Goal: Find contact information: Find contact information

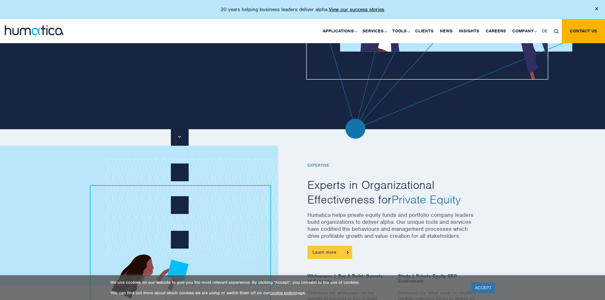
scroll to position [222, 0]
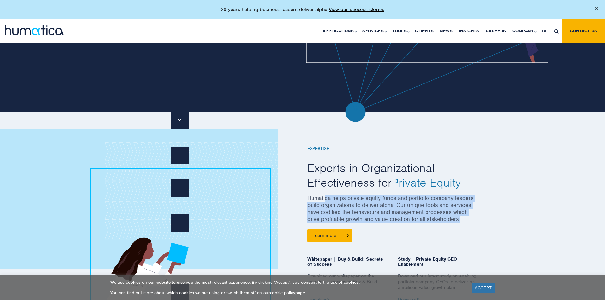
drag, startPoint x: 325, startPoint y: 198, endPoint x: 469, endPoint y: 218, distance: 144.9
click at [469, 218] on p "Humatica helps private equity funds and portfolio company leaders build organiz…" at bounding box center [392, 212] width 171 height 34
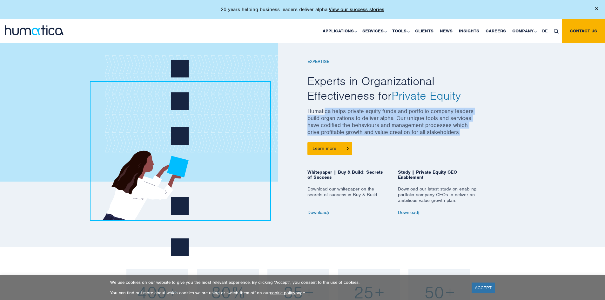
scroll to position [318, 0]
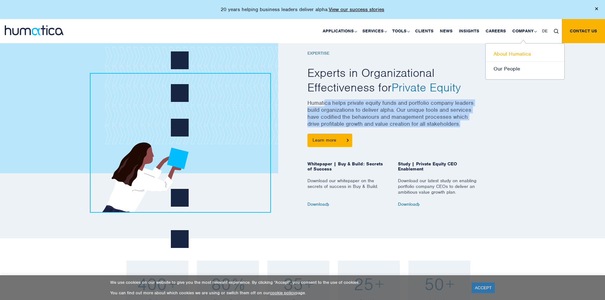
click at [516, 54] on link "About Humatica" at bounding box center [525, 54] width 79 height 15
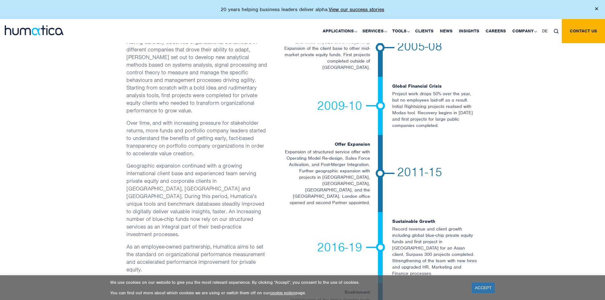
scroll to position [1207, 0]
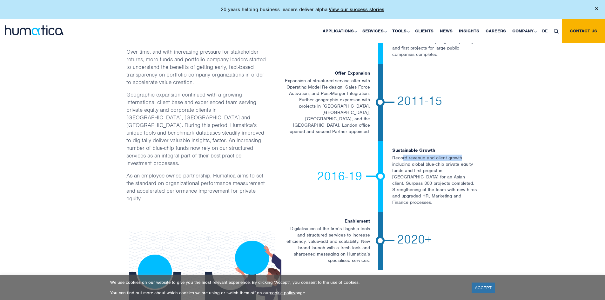
drag, startPoint x: 404, startPoint y: 100, endPoint x: 463, endPoint y: 99, distance: 59.7
click at [463, 155] on p "Record revenue and client growth including global blue-chip private equity fund…" at bounding box center [434, 180] width 85 height 51
click at [325, 77] on p "Expansion of structured service offer with Operating Model Re-design, Sales For…" at bounding box center [326, 105] width 88 height 57
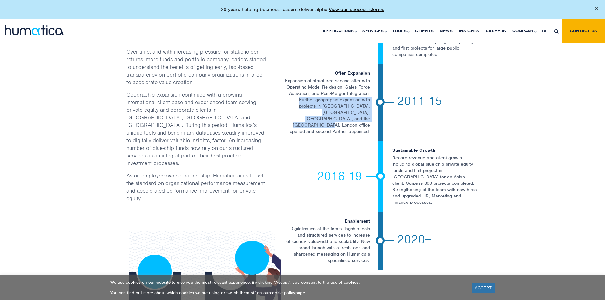
drag, startPoint x: 298, startPoint y: 50, endPoint x: 356, endPoint y: 71, distance: 62.3
click at [356, 77] on p "Expansion of structured service offer with Operating Model Re-design, Sales For…" at bounding box center [326, 105] width 88 height 57
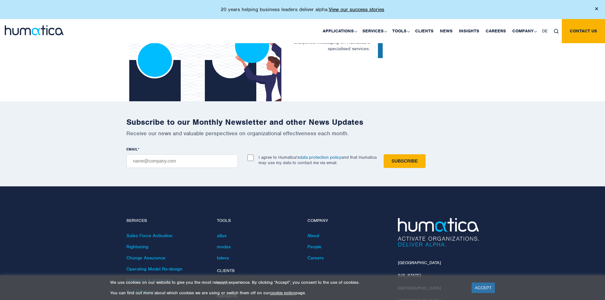
scroll to position [1461, 0]
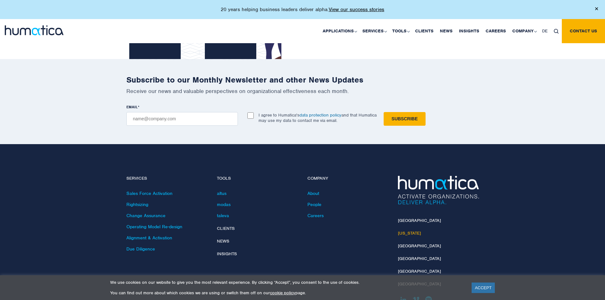
click at [409, 231] on link "[US_STATE]" at bounding box center [409, 233] width 23 height 5
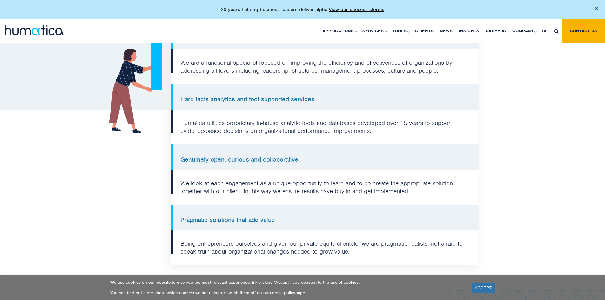
scroll to position [508, 0]
